Goal: Communication & Community: Answer question/provide support

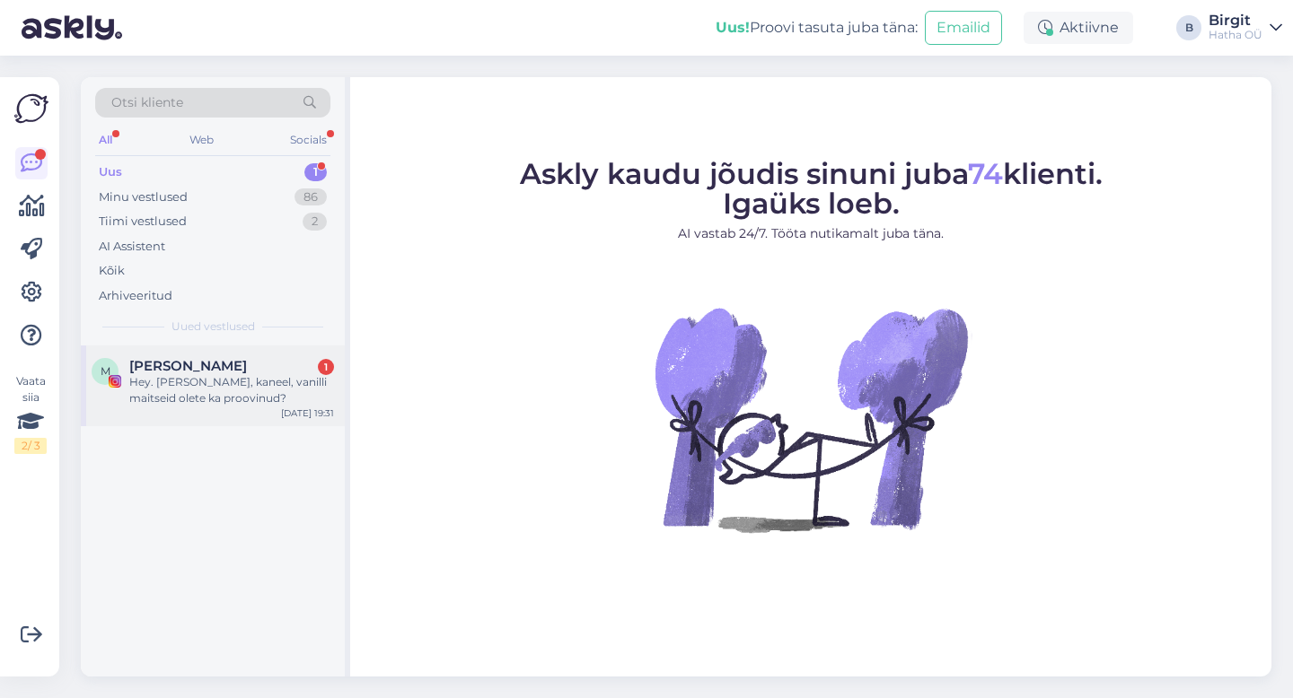
click at [189, 370] on span "[PERSON_NAME]" at bounding box center [188, 366] width 118 height 16
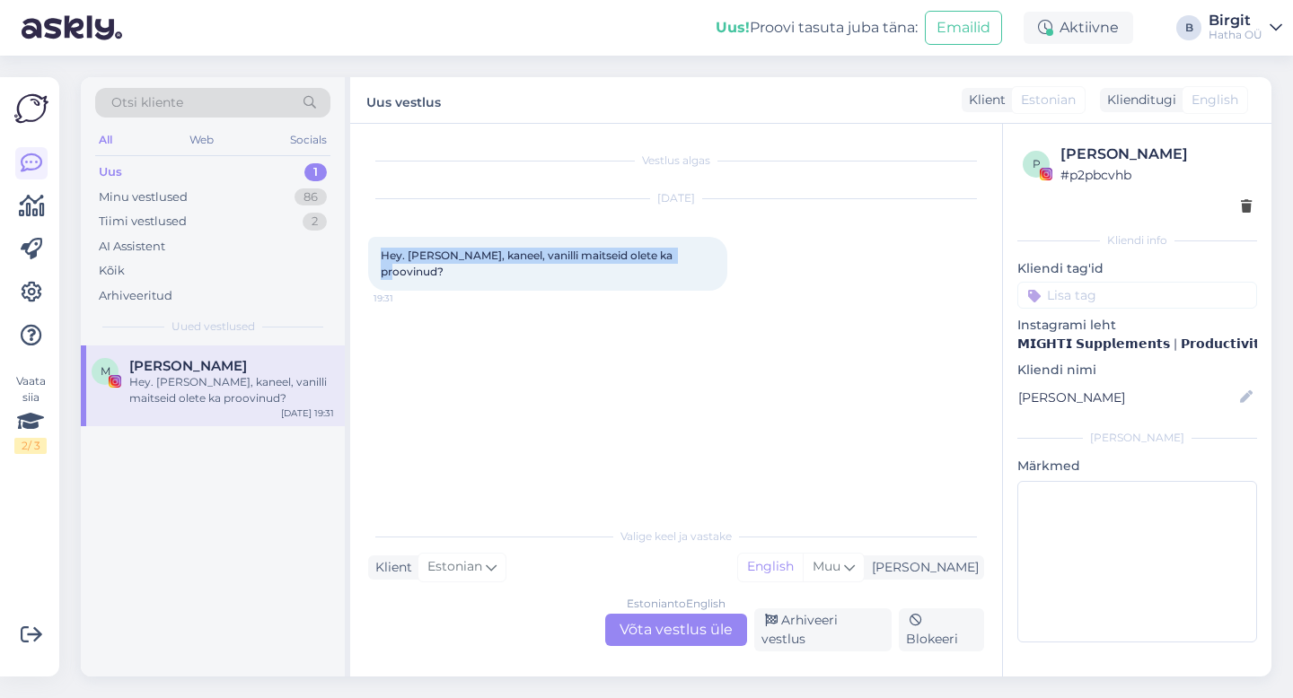
drag, startPoint x: 402, startPoint y: 256, endPoint x: 723, endPoint y: 266, distance: 320.6
click at [723, 266] on div "[DATE] Hey. [PERSON_NAME], kaneel, vanilli maitseid olete ka proovinud? 19:31" at bounding box center [676, 245] width 616 height 131
click at [767, 304] on div "Vestlus algas [DATE] Hey. [PERSON_NAME], kaneel, vanilli maitseid olete ka proo…" at bounding box center [684, 322] width 632 height 360
click at [680, 629] on div "Estonian to English Võta vestlus üle" at bounding box center [676, 630] width 142 height 32
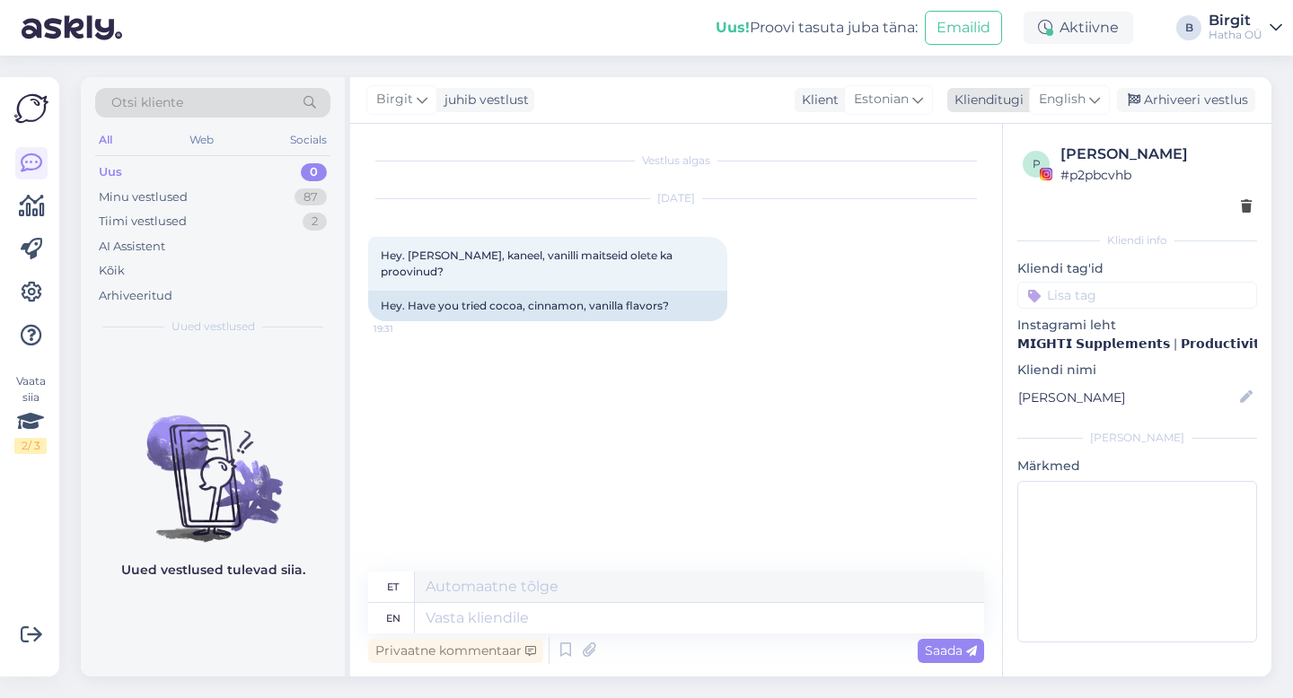
click at [1067, 88] on div "English" at bounding box center [1069, 99] width 81 height 29
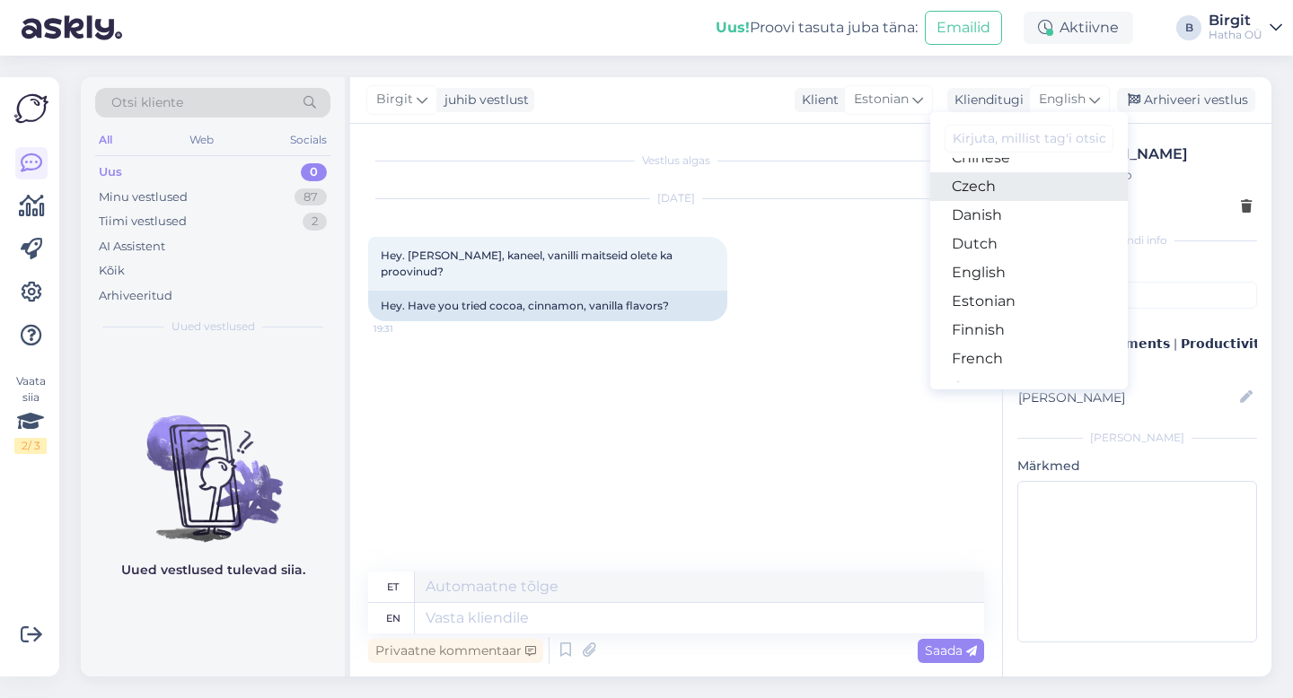
scroll to position [109, 0]
click at [1005, 275] on link "English" at bounding box center [1028, 272] width 197 height 29
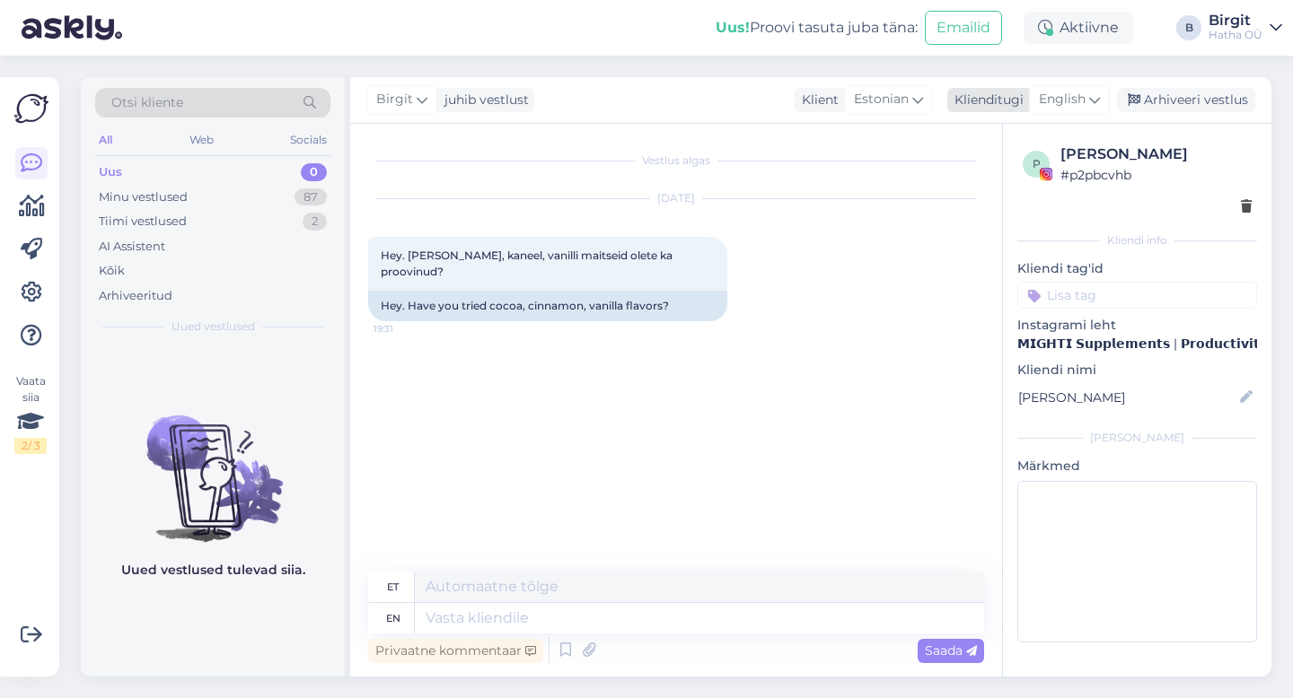
click at [1085, 99] on span "English" at bounding box center [1062, 100] width 47 height 20
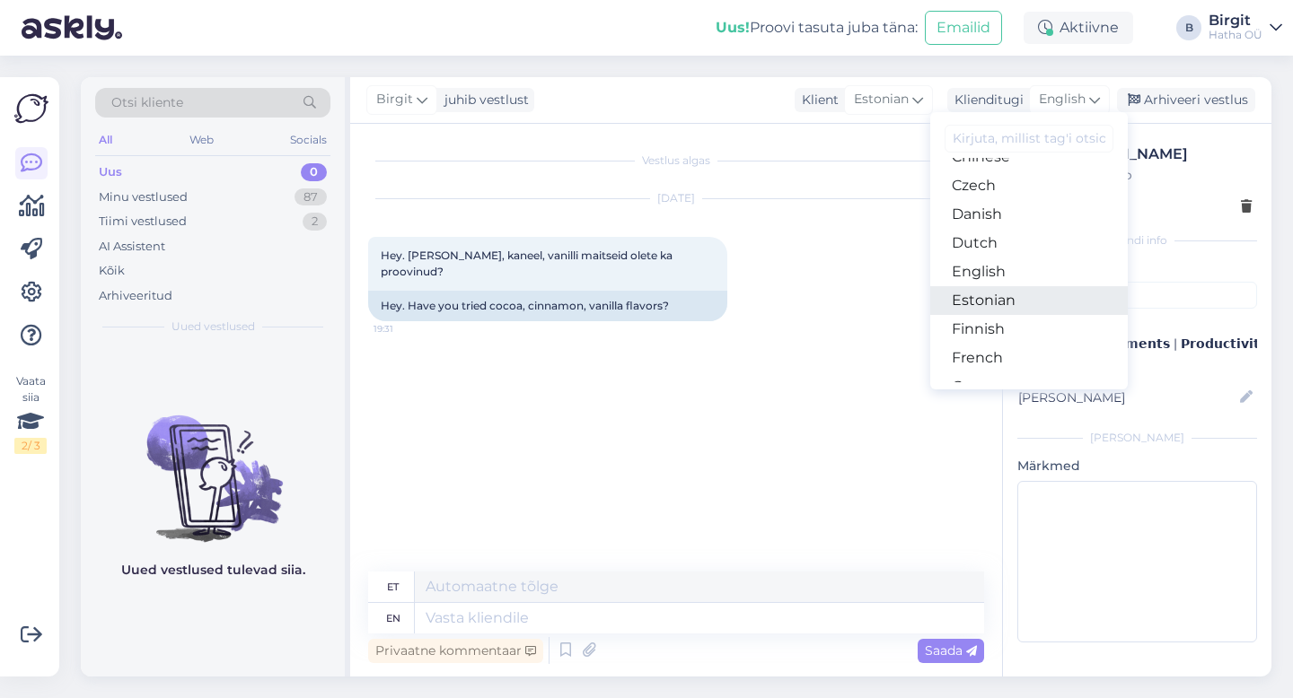
click at [1029, 286] on link "Estonian" at bounding box center [1028, 300] width 197 height 29
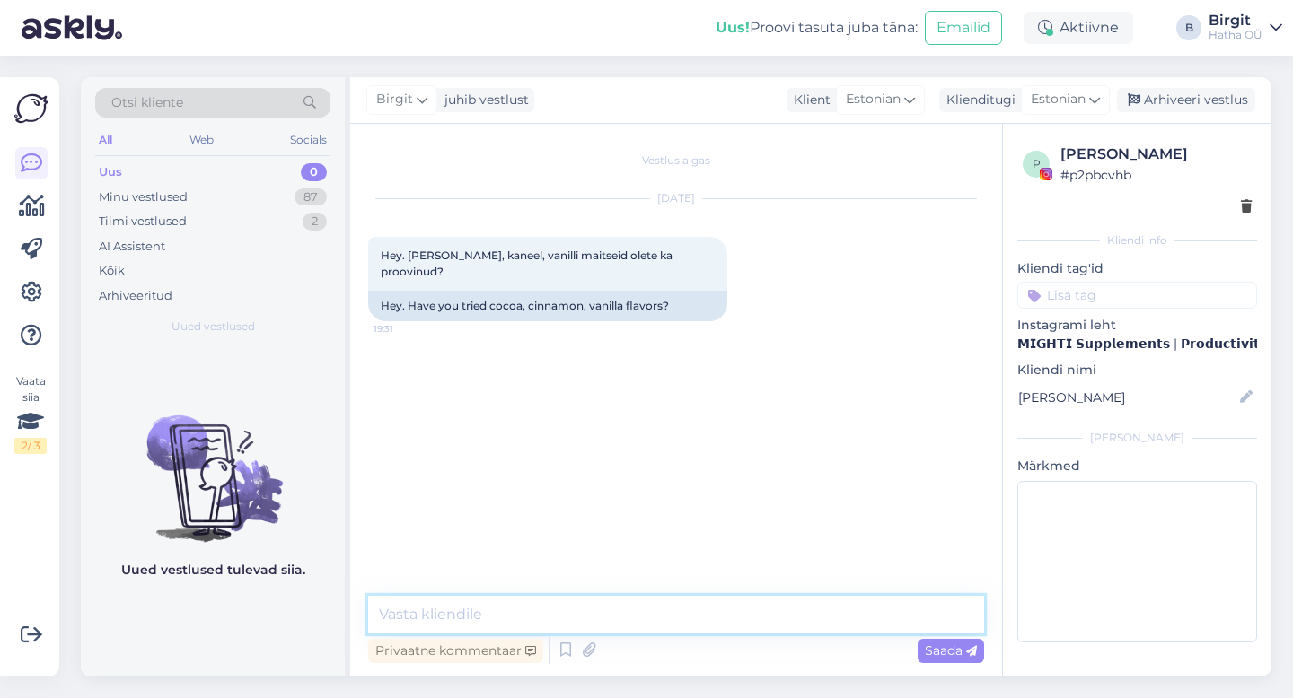
click at [492, 614] on textarea at bounding box center [676, 615] width 616 height 38
type textarea "T"
click at [785, 611] on textarea "Hei. Ei, neid maitseid me proovinud ei ole, kuid paneme tulevikuks" at bounding box center [676, 615] width 616 height 38
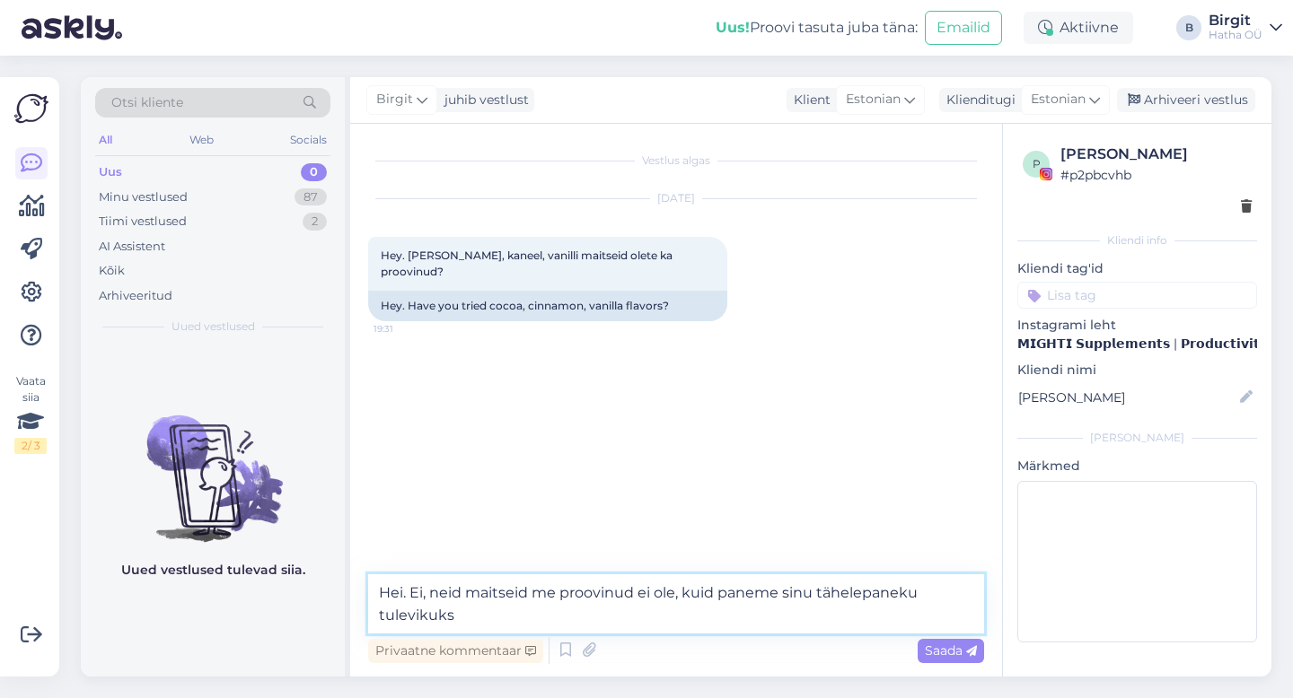
click at [566, 616] on textarea "Hei. Ei, neid maitseid me proovinud ei ole, kuid paneme sinu tähelepaneku tulev…" at bounding box center [676, 603] width 616 height 59
type textarea "Hei. Ei, neid maitseid me proovinud ei ole, kuid paneme sinu tähelepaneku tulev…"
click at [767, 611] on textarea "Hei. Ei, neid maitseid me proovinud ei ole, kuid paneme sinu tähelepaneku tulev…" at bounding box center [676, 603] width 616 height 59
drag, startPoint x: 760, startPoint y: 614, endPoint x: 341, endPoint y: 557, distance: 423.0
click at [341, 557] on div "Otsi kliente All Web Socials Uus 0 Minu vestlused 87 Tiimi vestlused 2 AI Assis…" at bounding box center [676, 377] width 1190 height 600
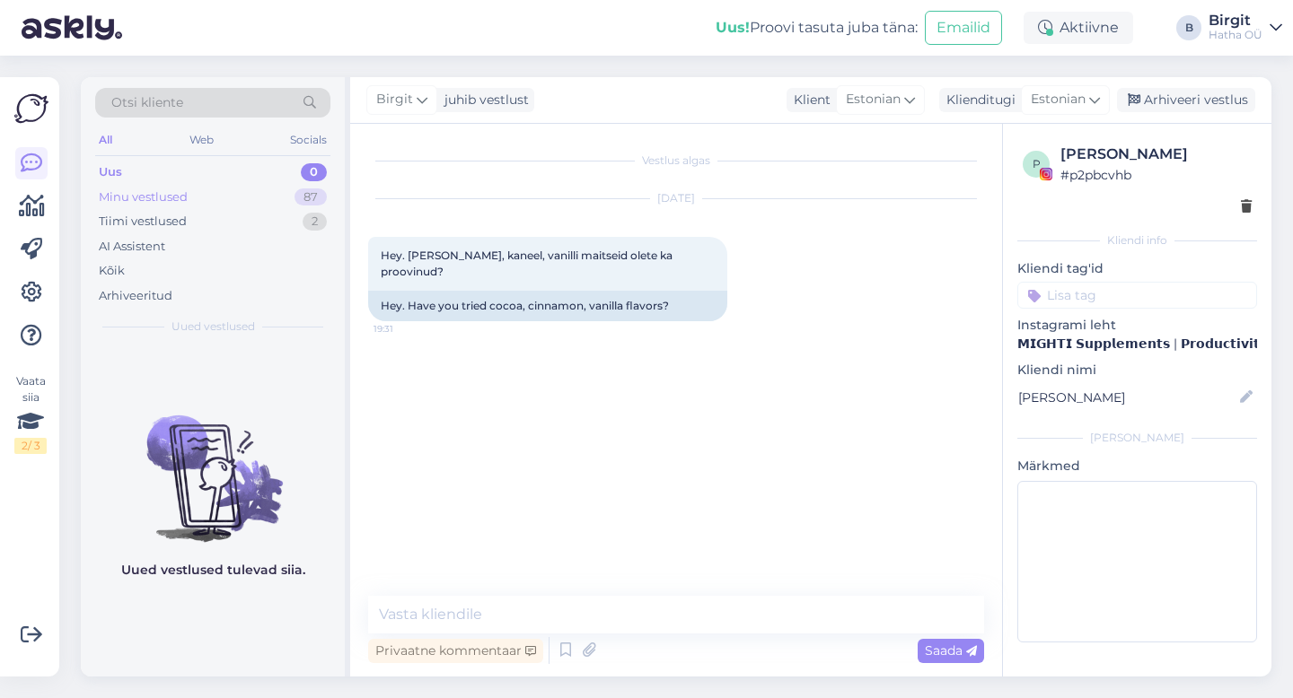
click at [176, 203] on div "Minu vestlused" at bounding box center [143, 198] width 89 height 18
